Goal: Obtain resource: Obtain resource

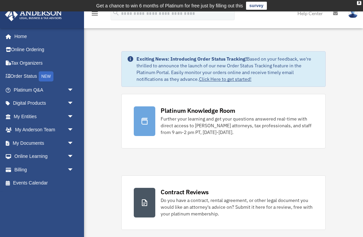
click at [36, 143] on link "My Documents arrow_drop_down" at bounding box center [44, 142] width 79 height 13
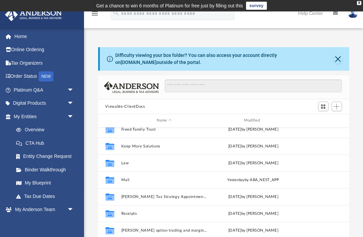
scroll to position [60, 0]
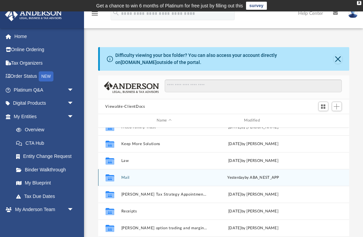
click at [130, 176] on button "Mail" at bounding box center [164, 177] width 86 height 4
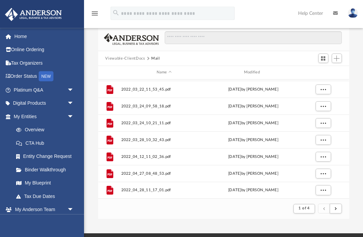
scroll to position [51, 0]
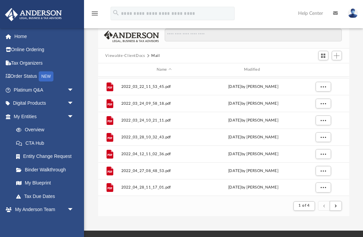
click at [314, 202] on button "1 of 4" at bounding box center [304, 205] width 21 height 9
click at [312, 170] on li "4" at bounding box center [310, 166] width 2 height 7
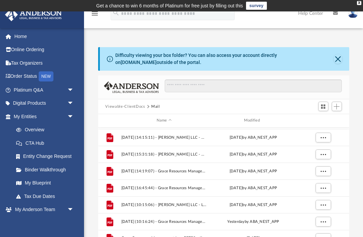
scroll to position [100, 0]
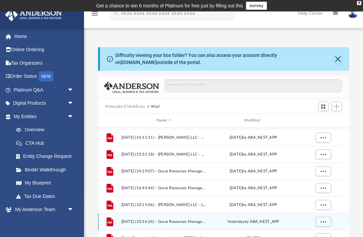
click at [170, 219] on span "[DATE] (10:16:24) - Grace Resources Management Inc - Mail.pdf" at bounding box center [164, 221] width 86 height 4
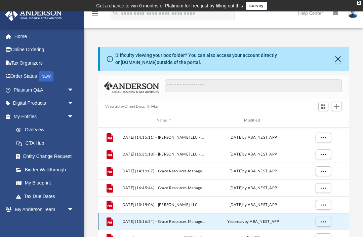
click at [177, 220] on span "[DATE] (10:16:24) - Grace Resources Management Inc - Mail.pdf" at bounding box center [164, 221] width 86 height 4
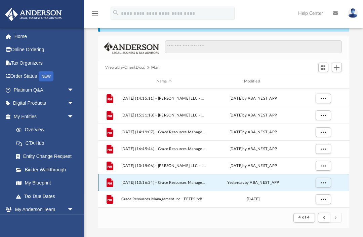
scroll to position [39, 0]
click at [327, 181] on button "More options" at bounding box center [323, 182] width 15 height 10
click at [313, 156] on li "Preview" at bounding box center [317, 157] width 20 height 7
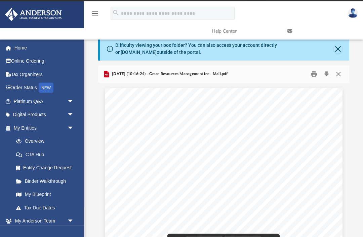
scroll to position [6, 0]
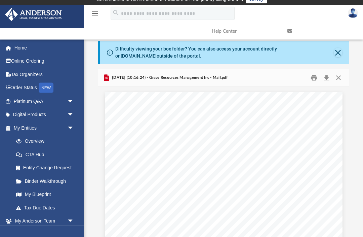
click at [327, 77] on button "Download" at bounding box center [327, 78] width 12 height 10
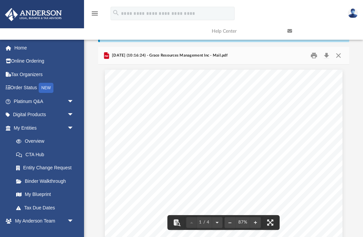
scroll to position [0, 0]
click at [342, 54] on button "Close" at bounding box center [339, 55] width 12 height 10
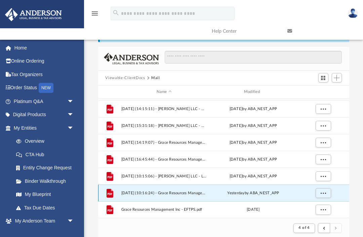
scroll to position [100, 0]
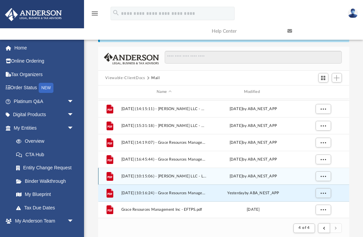
click at [190, 174] on span "[DATE] (10:15:06) - [PERSON_NAME] LLC - Land Trust Documents from [PERSON_NAME]…" at bounding box center [164, 176] width 86 height 4
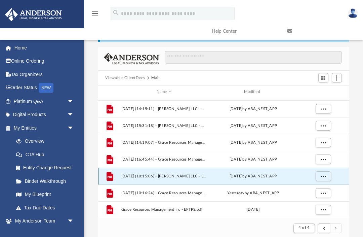
click at [325, 174] on span "More options" at bounding box center [323, 176] width 5 height 4
click at [312, 186] on li "Preview" at bounding box center [317, 189] width 20 height 7
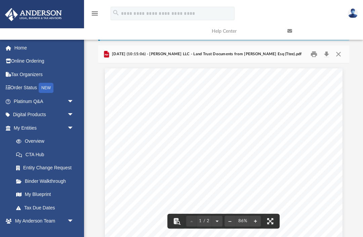
scroll to position [0, 0]
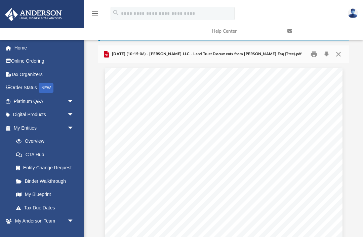
click at [341, 52] on button "Close" at bounding box center [339, 54] width 12 height 10
